Goal: Transaction & Acquisition: Book appointment/travel/reservation

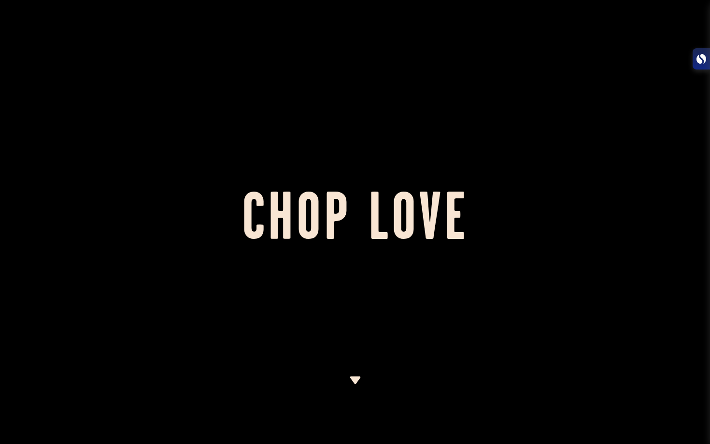
click at [398, 323] on div at bounding box center [355, 222] width 710 height 444
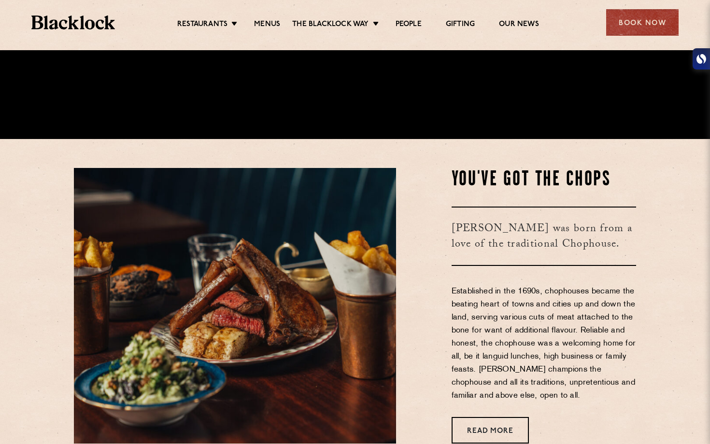
scroll to position [311, 0]
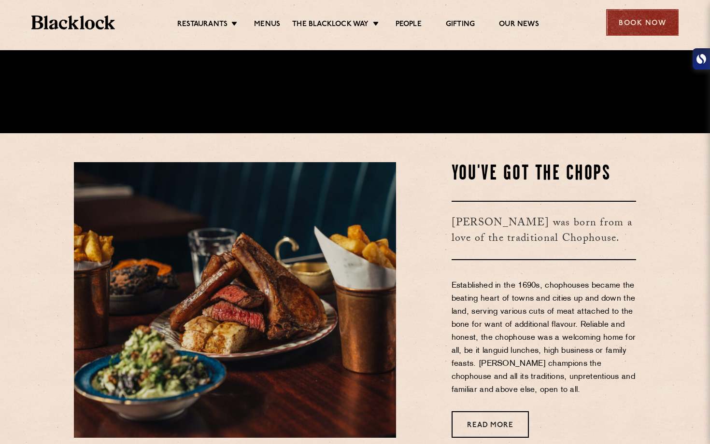
click at [636, 19] on div "Book Now" at bounding box center [642, 22] width 72 height 27
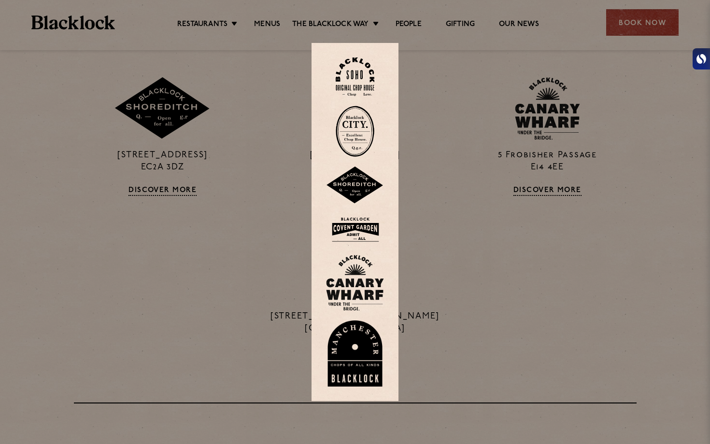
scroll to position [918, 0]
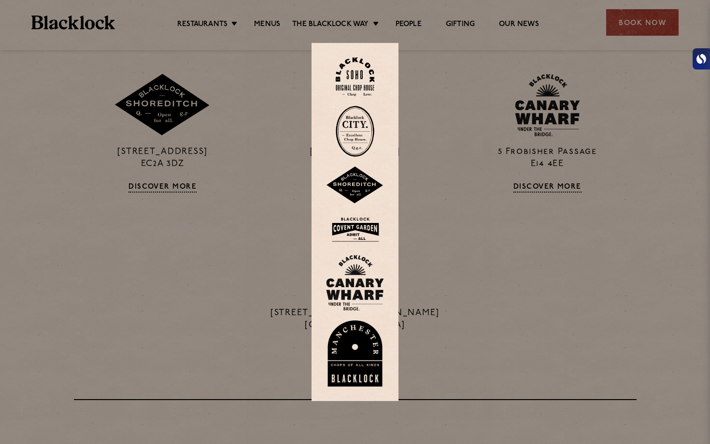
click at [495, 213] on div at bounding box center [355, 222] width 710 height 444
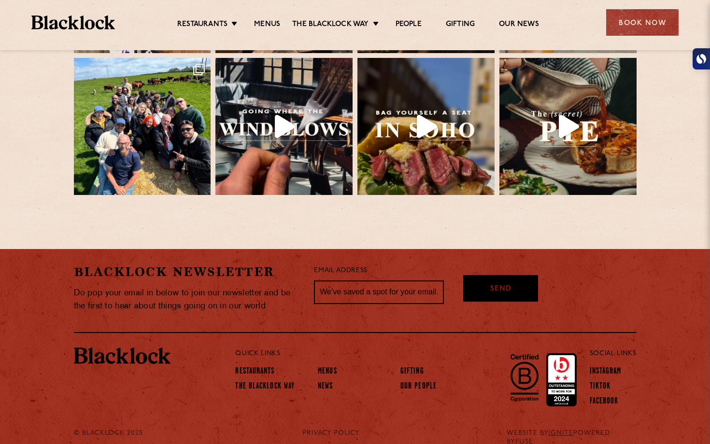
scroll to position [2155, 0]
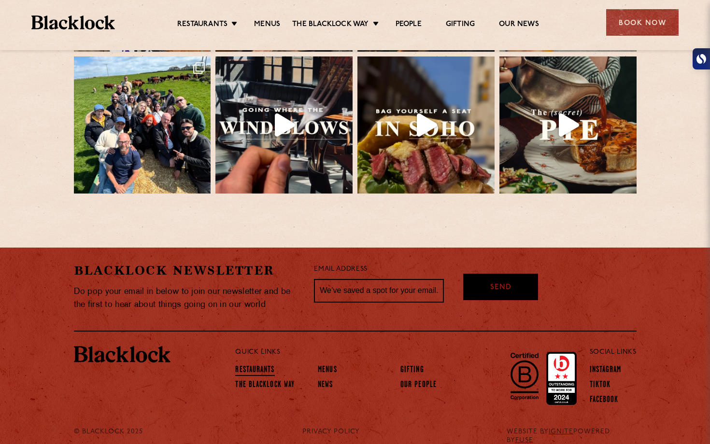
click at [263, 365] on link "Restaurants" at bounding box center [254, 370] width 39 height 11
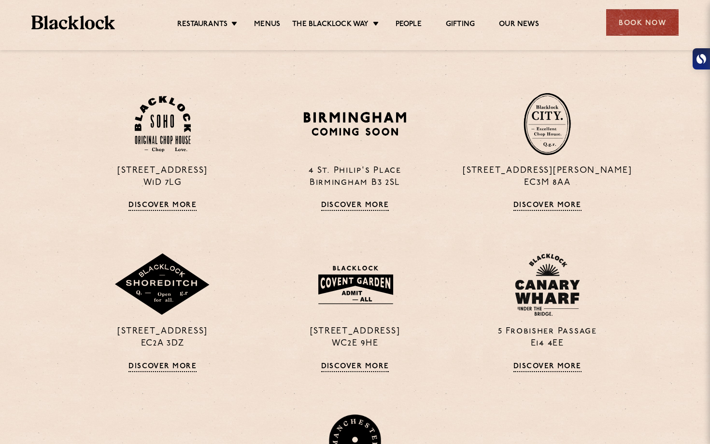
scroll to position [404, 0]
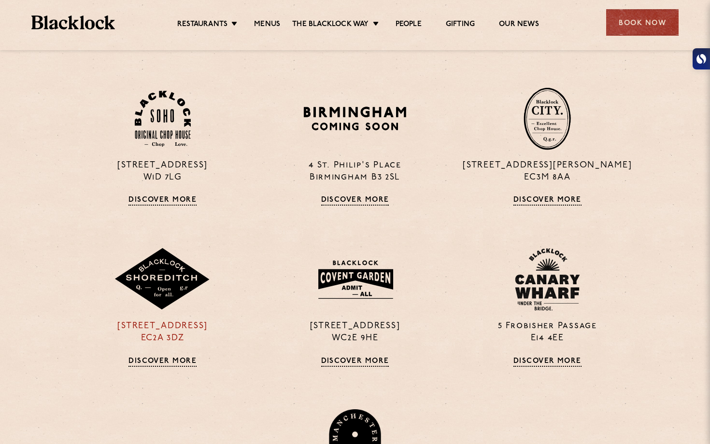
click at [170, 325] on p "[STREET_ADDRESS]" at bounding box center [163, 332] width 178 height 24
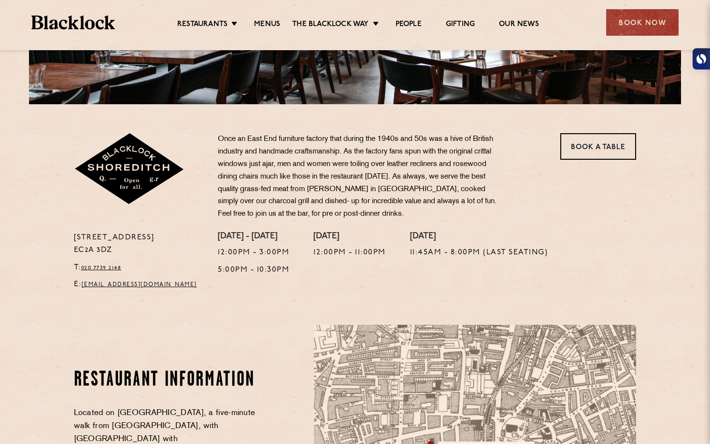
scroll to position [210, 0]
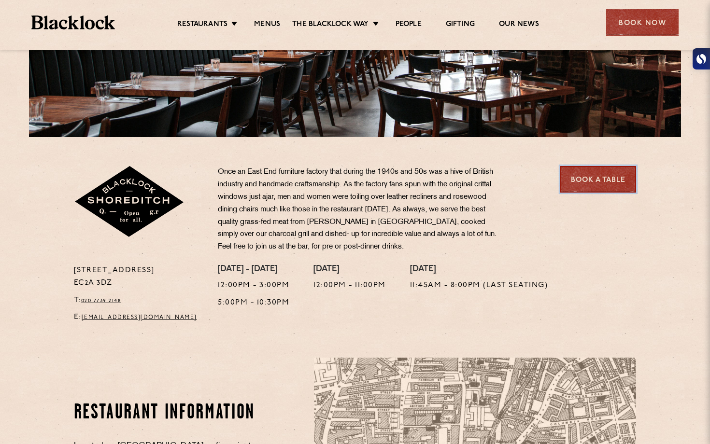
click at [594, 184] on link "Book a Table" at bounding box center [598, 179] width 76 height 27
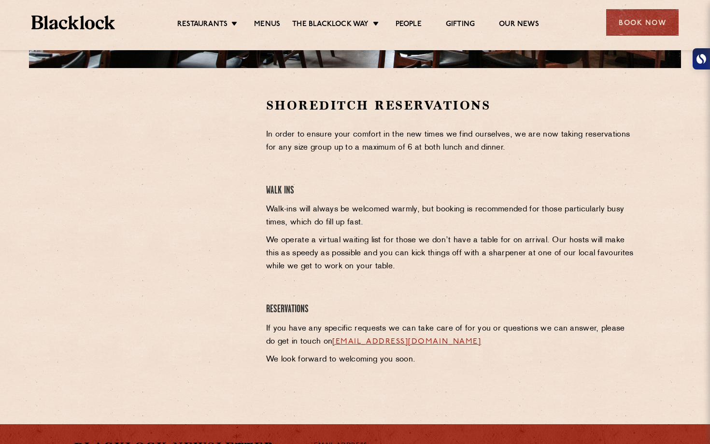
scroll to position [281, 0]
